Goal: Find specific page/section: Find specific page/section

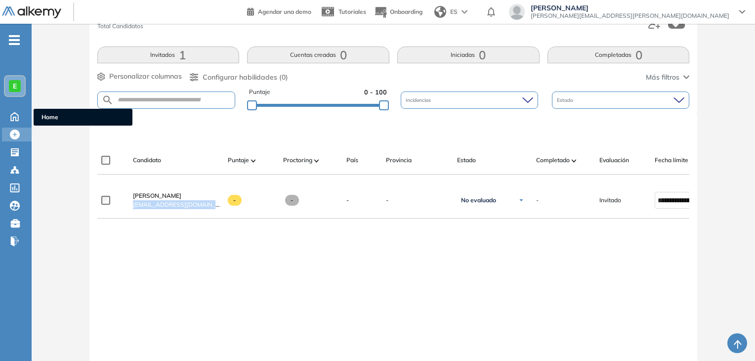
scroll to position [145, 0]
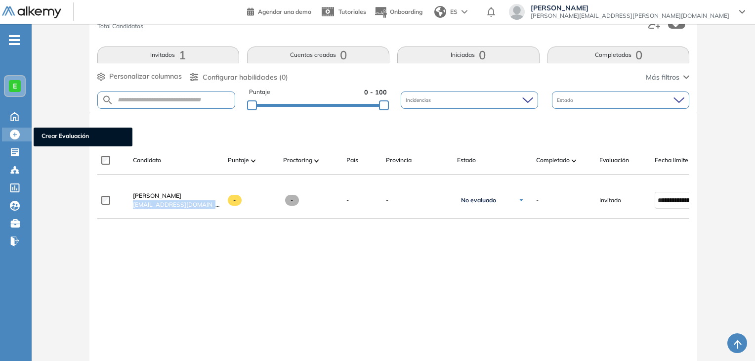
click at [49, 133] on span "Crear Evaluación" at bounding box center [82, 136] width 83 height 11
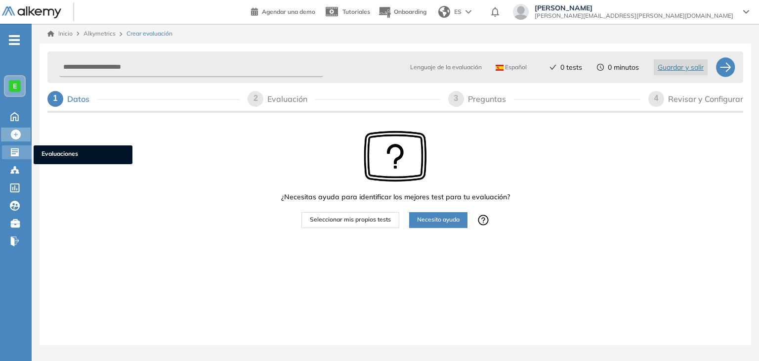
click at [48, 151] on span "Evaluaciones" at bounding box center [82, 154] width 83 height 11
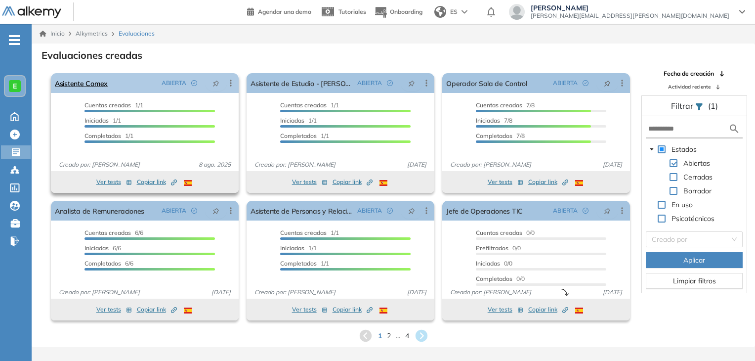
click at [129, 84] on div "Asistente Comex ABIERTA Editar Los siguientes tests ya no están disponibles o t…" at bounding box center [145, 83] width 188 height 20
click at [100, 84] on link "Asistente Comex" at bounding box center [81, 83] width 53 height 20
